Goal: Check status: Check status

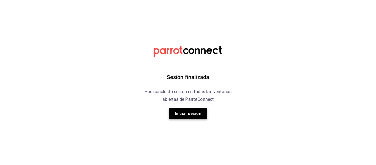
click at [194, 111] on button "Iniciar sesión" at bounding box center [188, 114] width 38 height 12
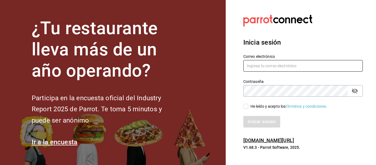
type input "[EMAIL_ADDRESS][DOMAIN_NAME]"
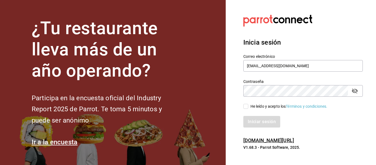
click at [247, 107] on input "He leído y acepto los Términos y condiciones." at bounding box center [245, 106] width 5 height 5
checkbox input "true"
click at [262, 120] on button "Iniciar sesión" at bounding box center [261, 122] width 37 height 12
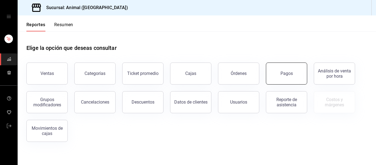
click at [281, 76] on button "Pagos" at bounding box center [286, 73] width 41 height 22
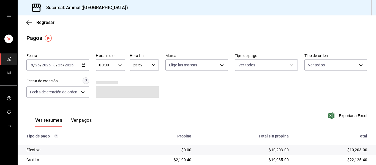
click at [83, 65] on icon "button" at bounding box center [84, 65] width 4 height 4
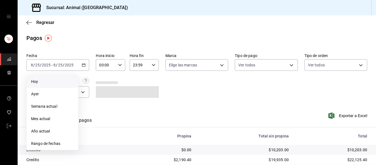
click at [57, 78] on li "Hoy" at bounding box center [52, 81] width 51 height 12
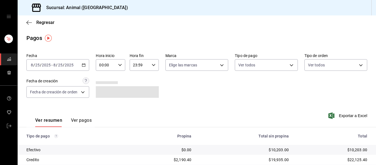
click at [119, 65] on icon "button" at bounding box center [120, 65] width 4 height 4
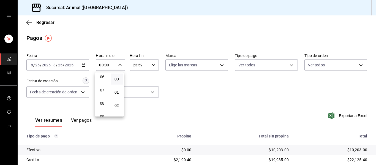
scroll to position [53, 0]
click at [105, 92] on span "05" at bounding box center [102, 92] width 6 height 4
type input "05:00"
click at [152, 67] on div at bounding box center [188, 82] width 376 height 165
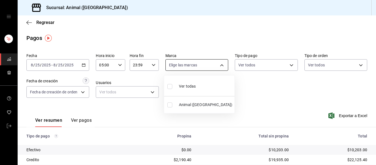
click at [218, 64] on body "Sucursal: Animal (Puebla) Regresar Pagos Fecha 2025-08-25 8 / 25 / 2025 - 2025-…" at bounding box center [188, 82] width 376 height 165
click at [215, 84] on li "Ver todas" at bounding box center [199, 86] width 70 height 16
type input "96838179-8fbb-4073-aae3-1789726318c8"
checkbox input "true"
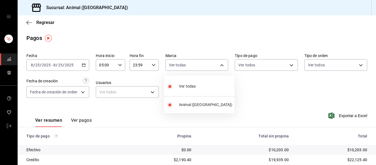
click at [120, 66] on div at bounding box center [188, 82] width 376 height 165
click at [120, 66] on icon "button" at bounding box center [120, 65] width 4 height 4
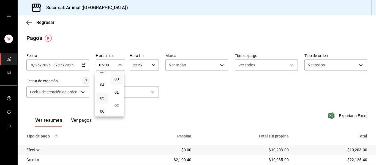
scroll to position [38, 0]
click at [103, 93] on span "04" at bounding box center [102, 93] width 6 height 4
type input "04:00"
click at [237, 97] on div at bounding box center [188, 82] width 376 height 165
click at [29, 24] on icon "button" at bounding box center [28, 22] width 5 height 5
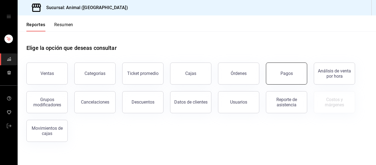
click at [296, 77] on button "Pagos" at bounding box center [286, 73] width 41 height 22
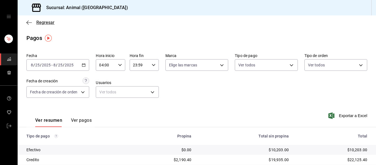
click at [29, 20] on icon "button" at bounding box center [28, 22] width 5 height 5
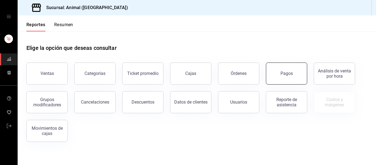
click at [294, 73] on button "Pagos" at bounding box center [286, 73] width 41 height 22
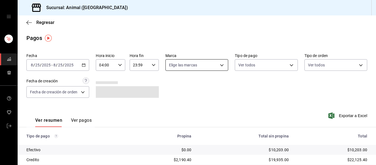
click at [220, 64] on body "Sucursal: Animal (Puebla) Regresar Pagos Fecha 2025-08-25 8 / 25 / 2025 - 2025-…" at bounding box center [188, 82] width 376 height 165
click at [206, 85] on li "Ver todas" at bounding box center [199, 86] width 70 height 16
type input "96838179-8fbb-4073-aae3-1789726318c8"
checkbox input "true"
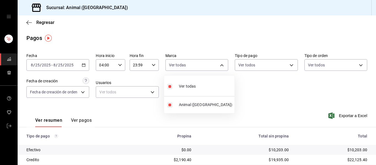
click at [280, 95] on div at bounding box center [188, 82] width 376 height 165
click at [118, 66] on icon "button" at bounding box center [120, 65] width 4 height 4
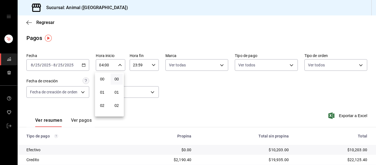
scroll to position [53, 0]
click at [105, 82] on button "04" at bounding box center [102, 78] width 12 height 11
click at [191, 82] on div at bounding box center [188, 82] width 376 height 165
